Goal: Task Accomplishment & Management: Use online tool/utility

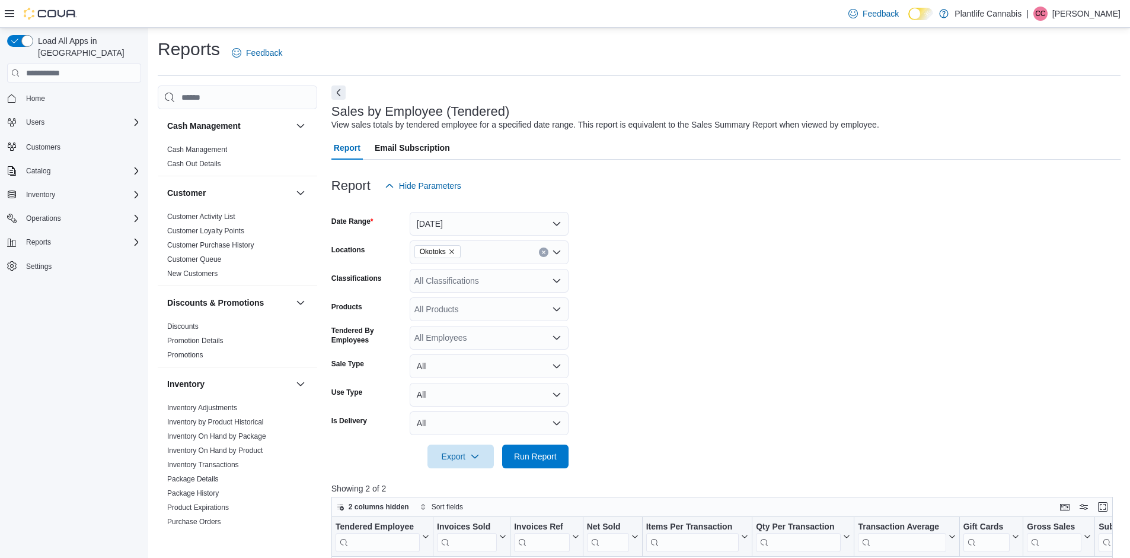
click at [502, 285] on div "All Classifications" at bounding box center [489, 281] width 159 height 24
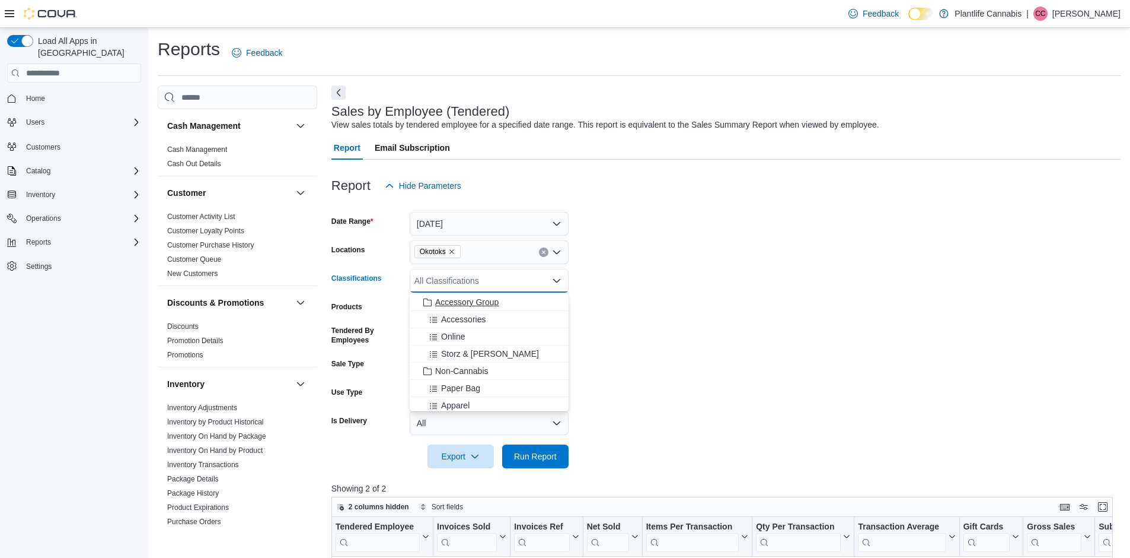
click at [490, 305] on span "Accessory Group" at bounding box center [466, 302] width 63 height 12
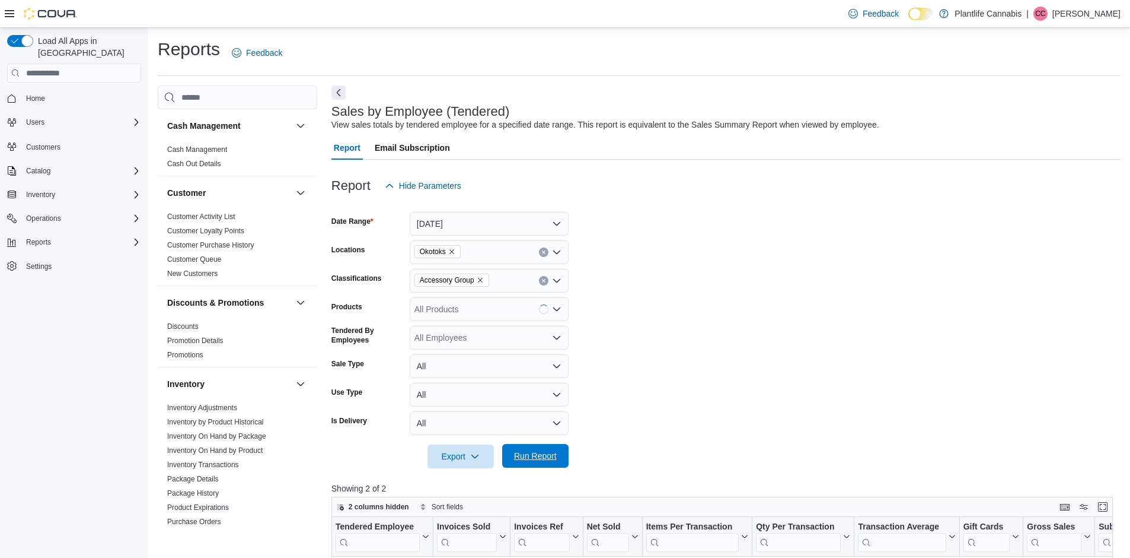
click at [539, 456] on span "Run Report" at bounding box center [535, 456] width 43 height 12
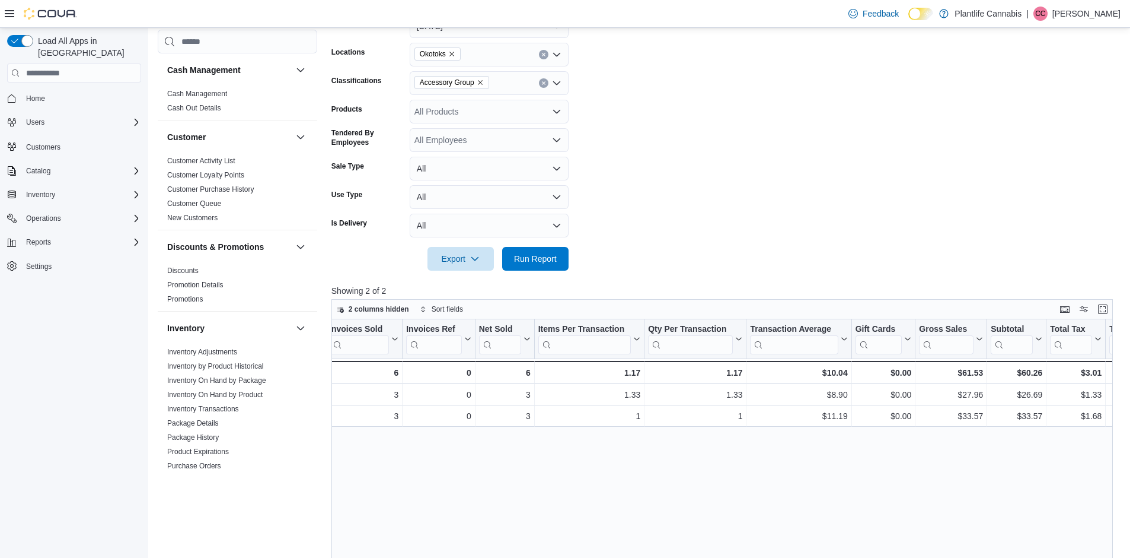
scroll to position [0, 115]
drag, startPoint x: 484, startPoint y: 82, endPoint x: 486, endPoint y: 93, distance: 10.9
click at [483, 82] on icon "Remove Accessory Group from selection in this group" at bounding box center [480, 82] width 5 height 5
click at [533, 263] on span "Run Report" at bounding box center [535, 258] width 43 height 12
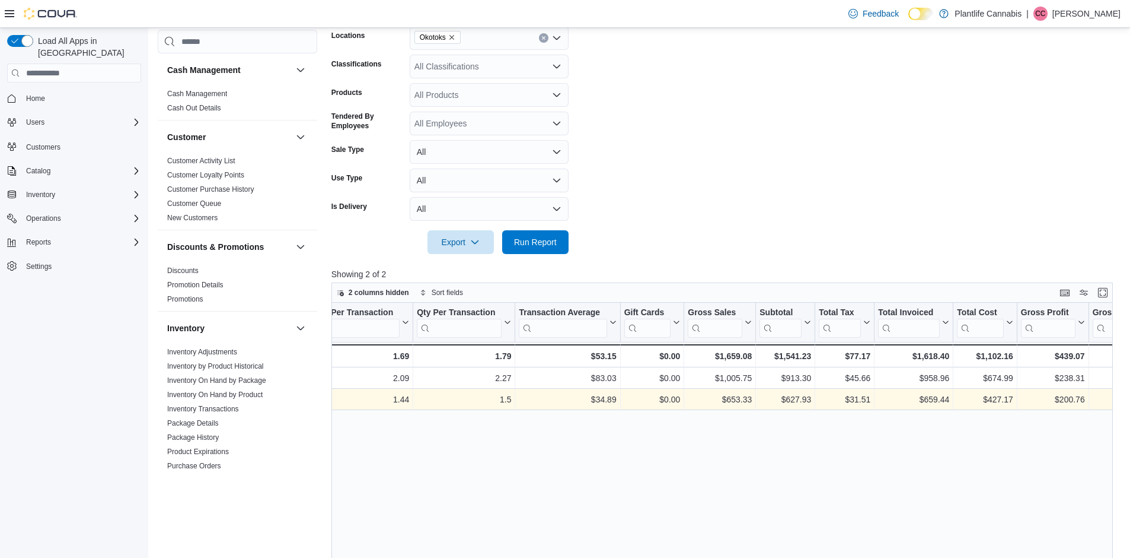
scroll to position [215, 0]
